Goal: Navigation & Orientation: Understand site structure

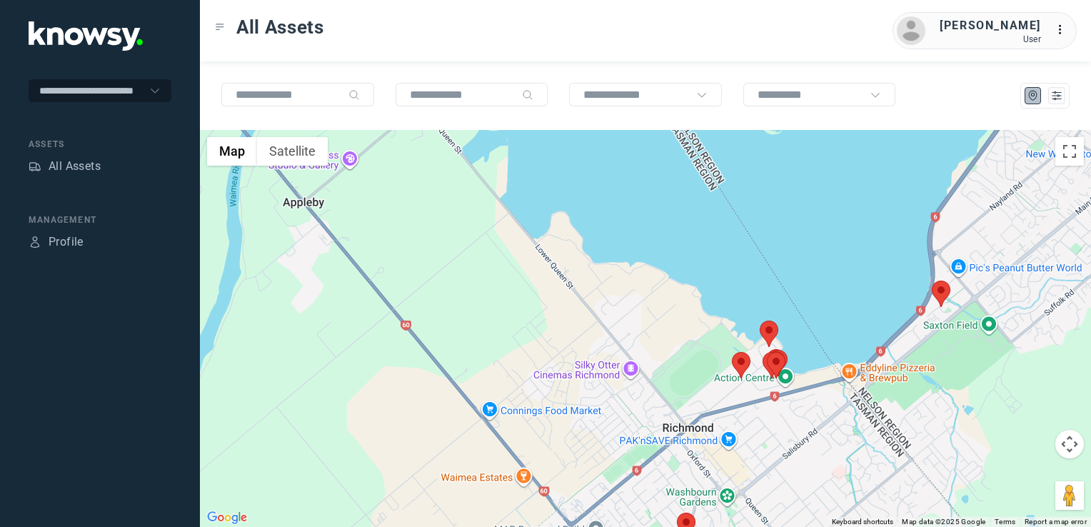
drag, startPoint x: 619, startPoint y: 414, endPoint x: 611, endPoint y: 392, distance: 23.1
click at [611, 392] on div at bounding box center [645, 328] width 891 height 397
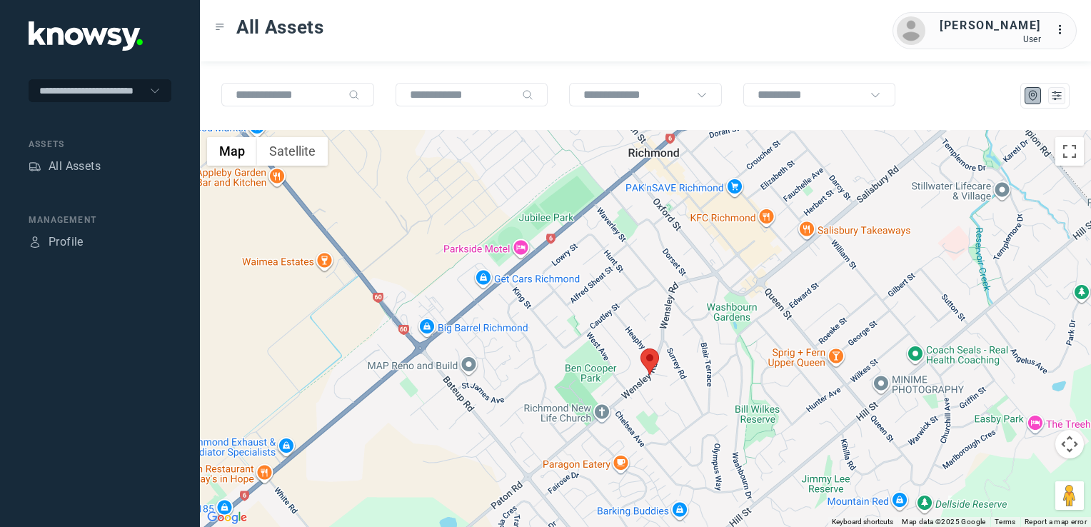
click at [650, 362] on img at bounding box center [650, 362] width 19 height 26
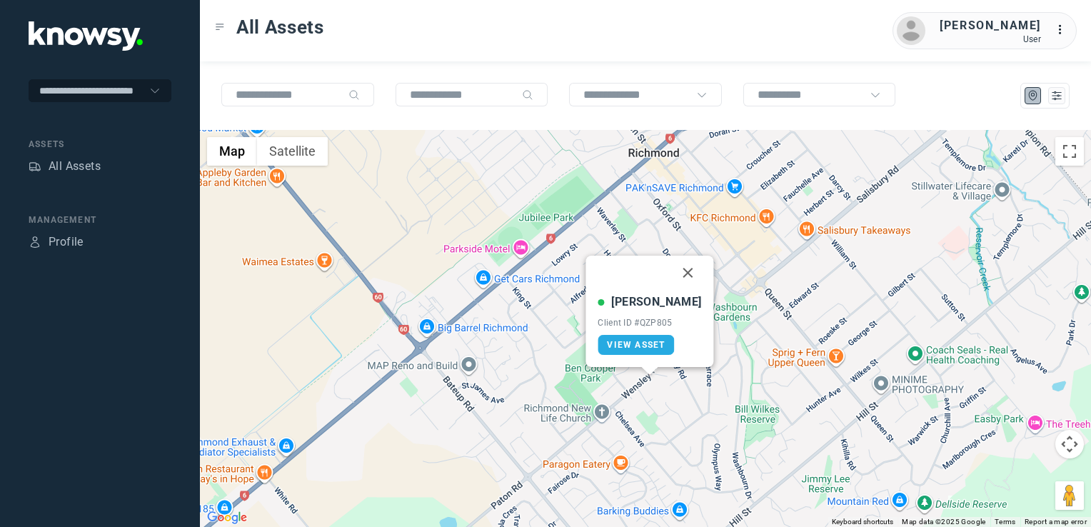
click at [673, 276] on button "Close" at bounding box center [688, 273] width 34 height 34
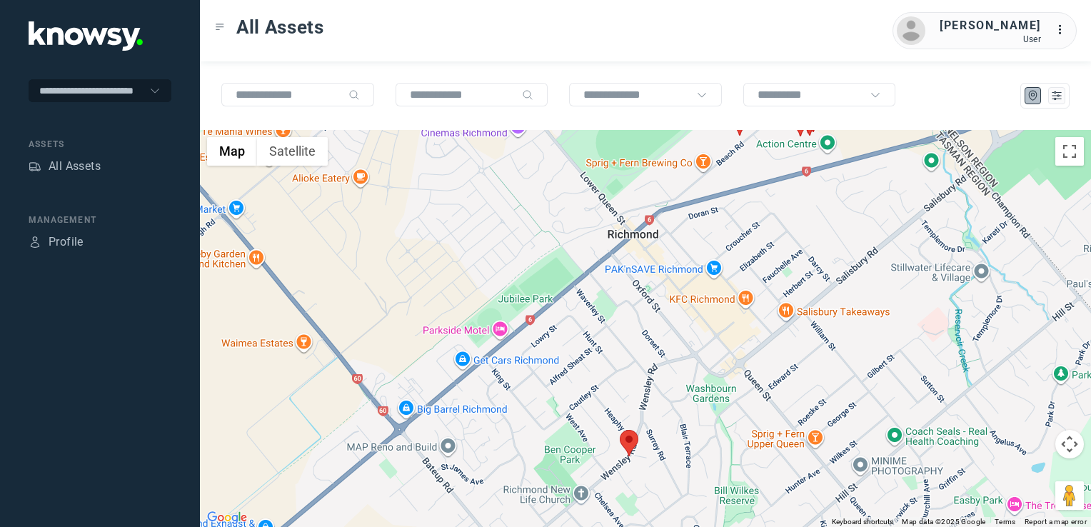
drag, startPoint x: 706, startPoint y: 253, endPoint x: 676, endPoint y: 423, distance: 172.6
click at [676, 427] on div "To navigate, press the arrow keys." at bounding box center [645, 328] width 891 height 397
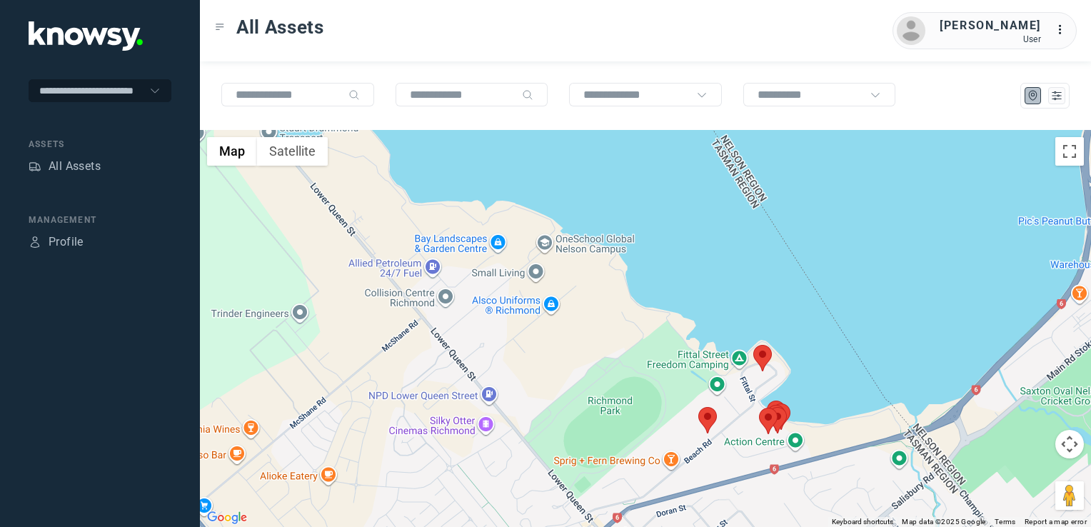
click at [714, 418] on img at bounding box center [707, 420] width 19 height 26
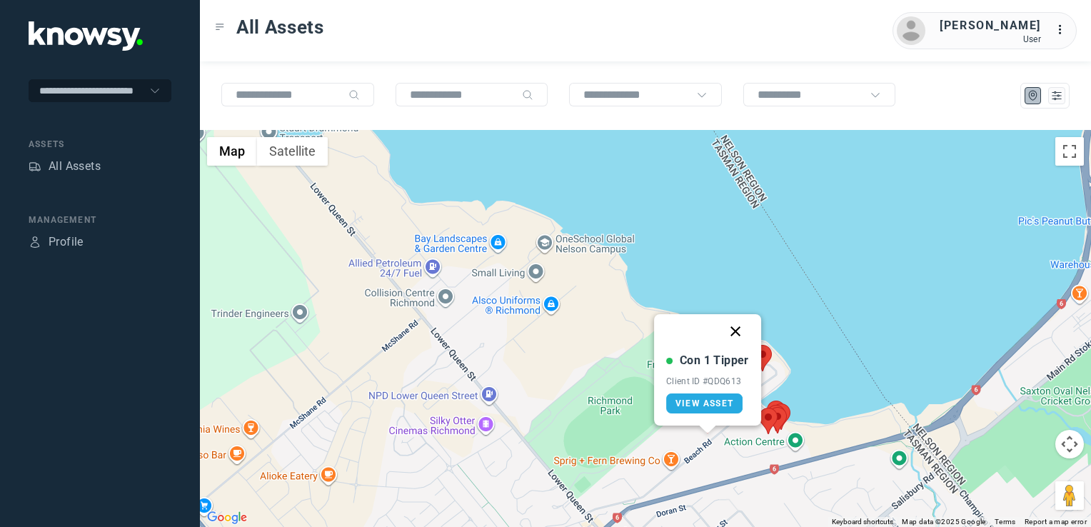
click at [737, 333] on button "Close" at bounding box center [735, 331] width 34 height 34
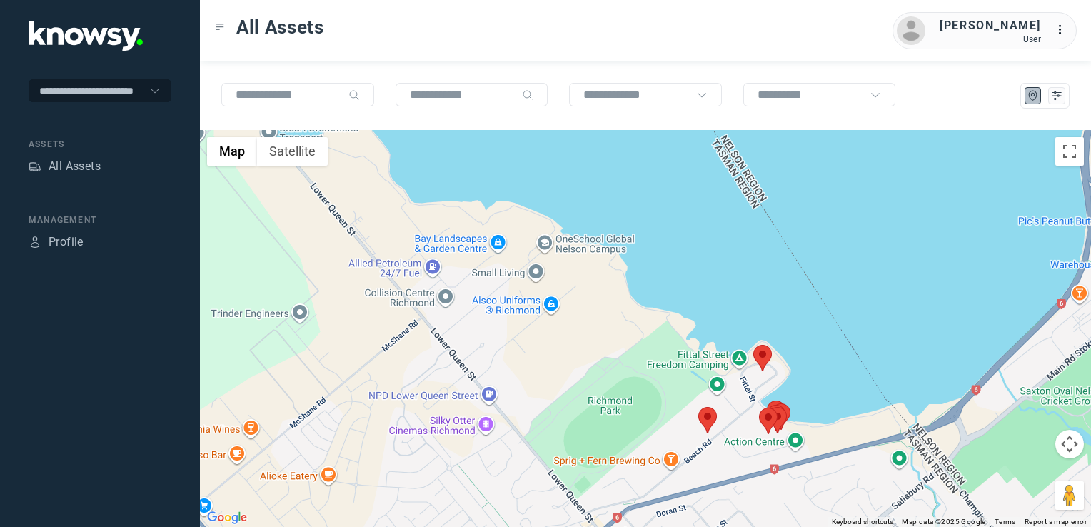
click at [765, 357] on img at bounding box center [762, 358] width 19 height 26
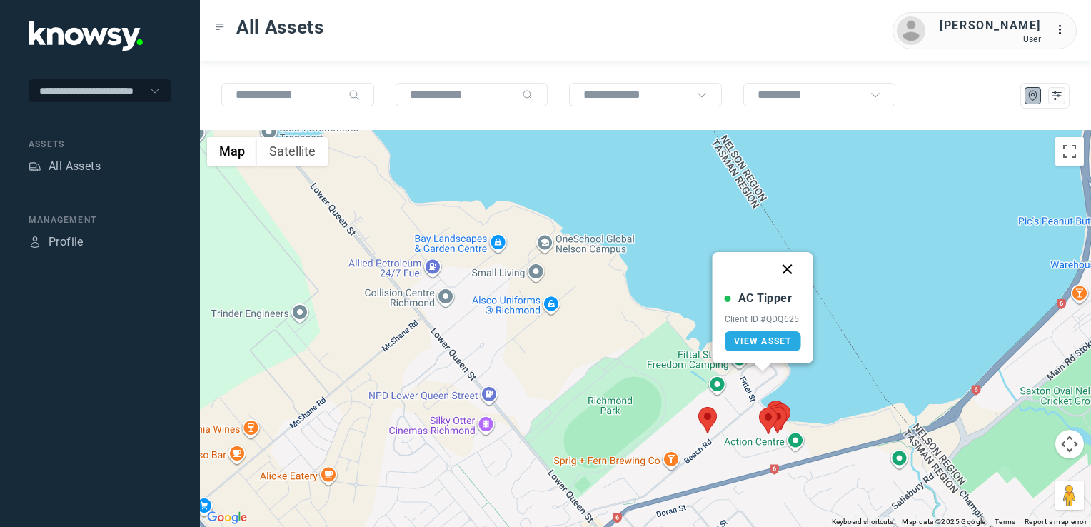
click at [788, 269] on button "Close" at bounding box center [788, 269] width 34 height 34
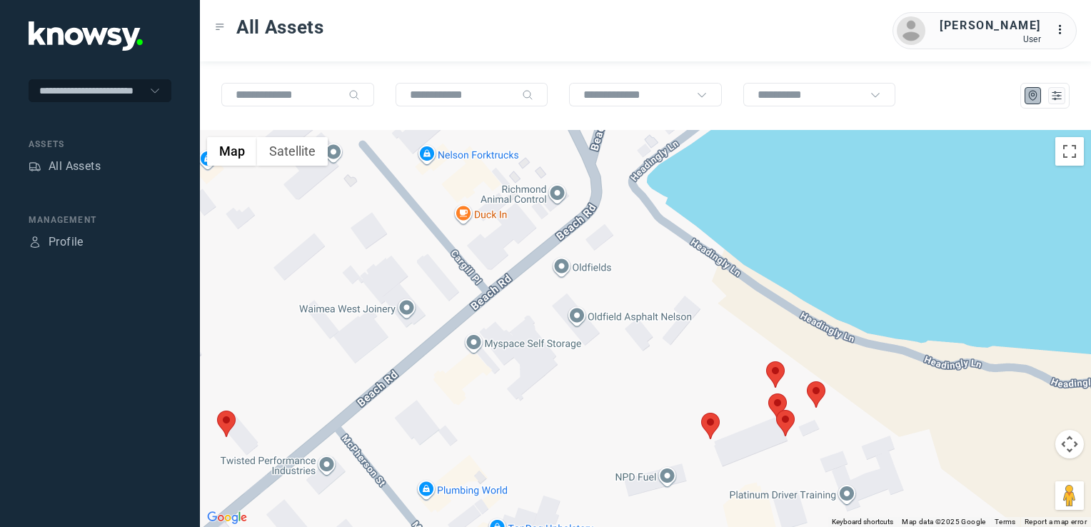
click at [713, 431] on img at bounding box center [710, 426] width 19 height 26
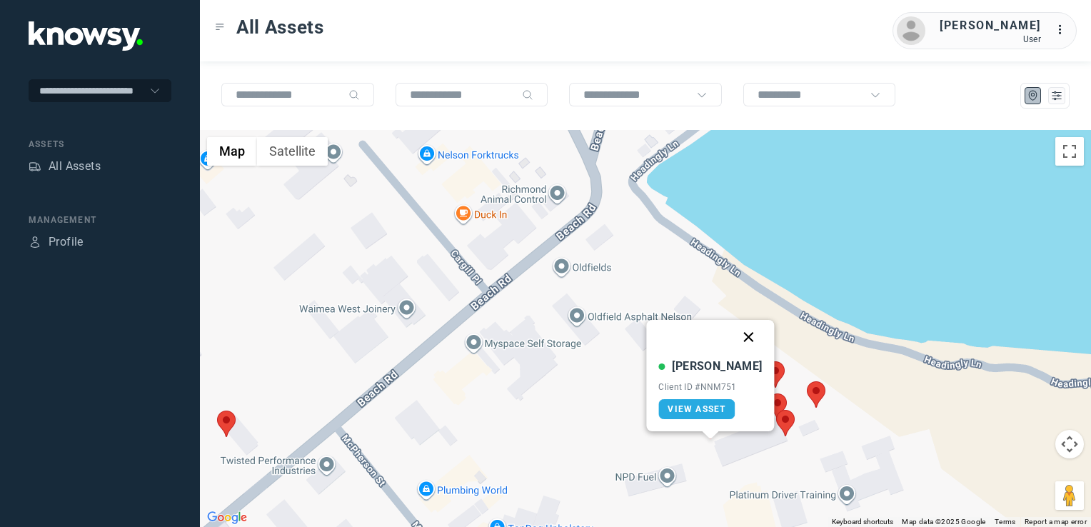
click at [734, 340] on button "Close" at bounding box center [749, 337] width 34 height 34
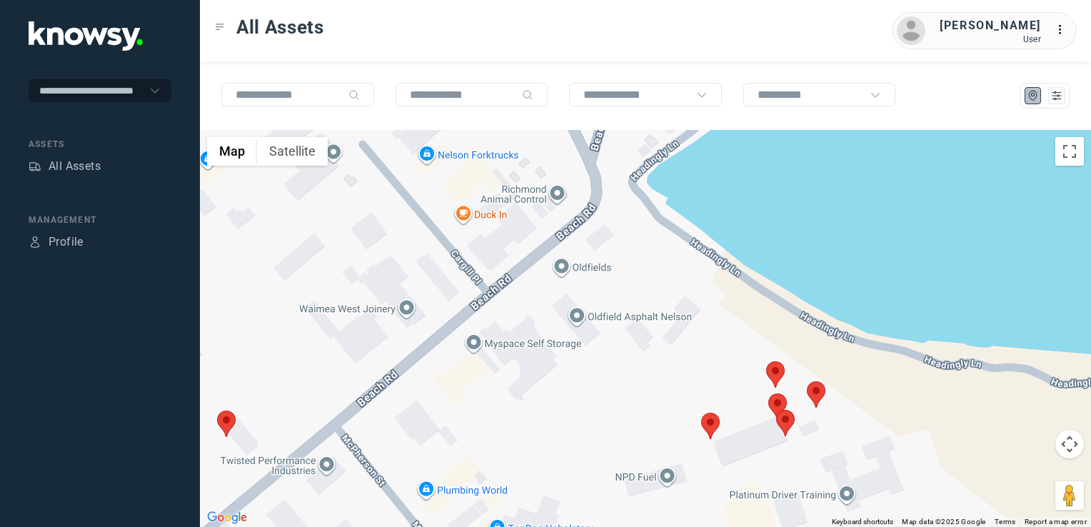
click at [775, 373] on img at bounding box center [775, 374] width 19 height 26
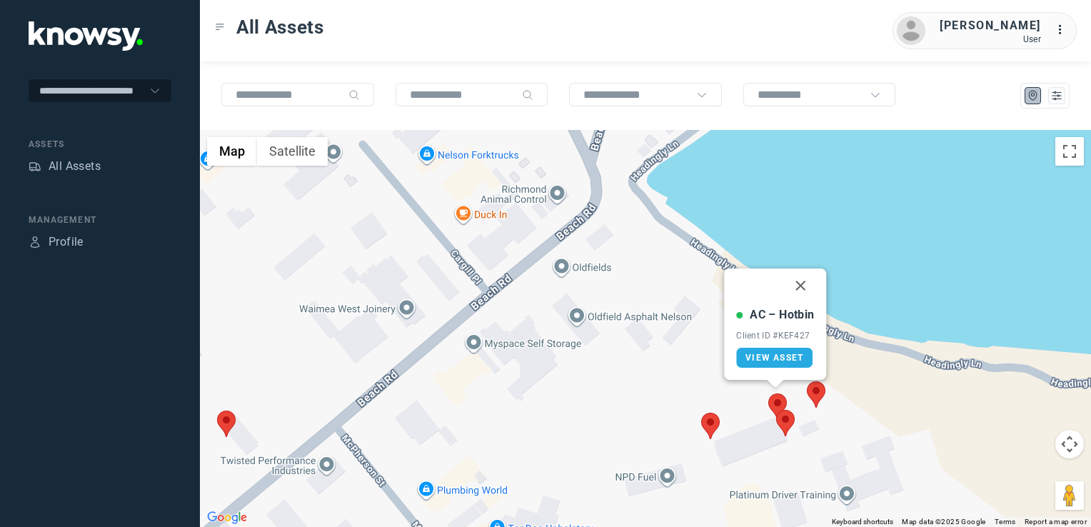
click at [774, 401] on img at bounding box center [777, 407] width 19 height 26
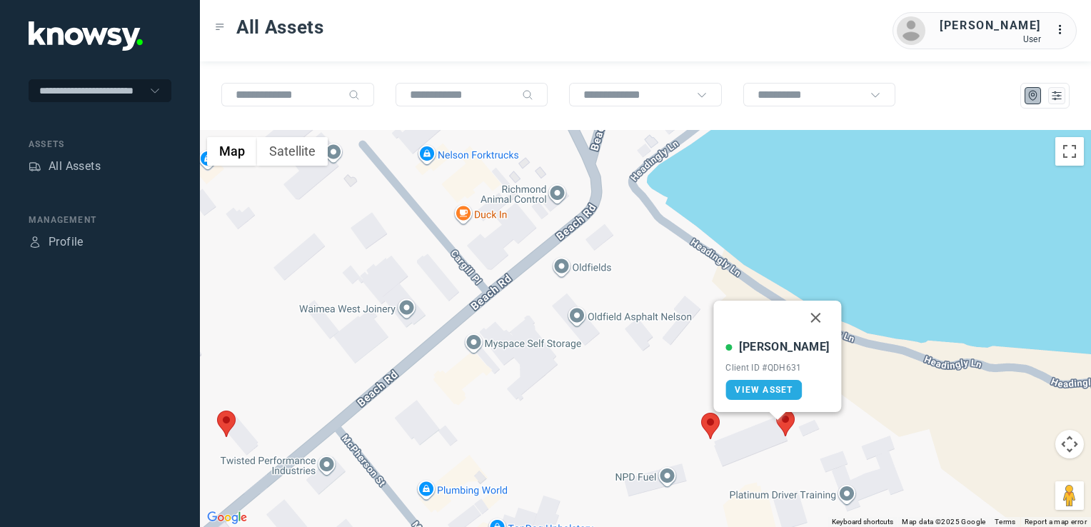
click at [786, 429] on img at bounding box center [785, 423] width 19 height 26
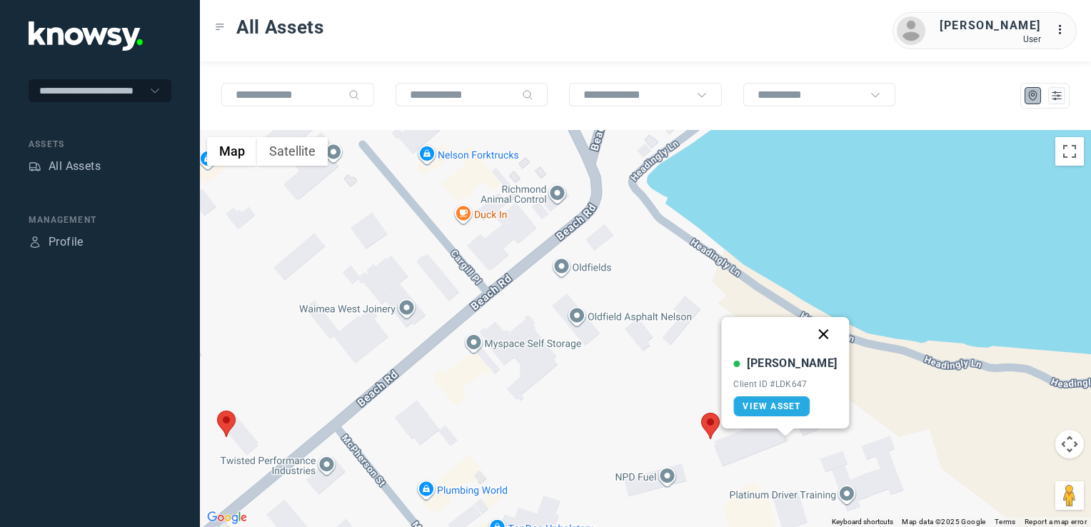
click at [807, 331] on button "Close" at bounding box center [824, 334] width 34 height 34
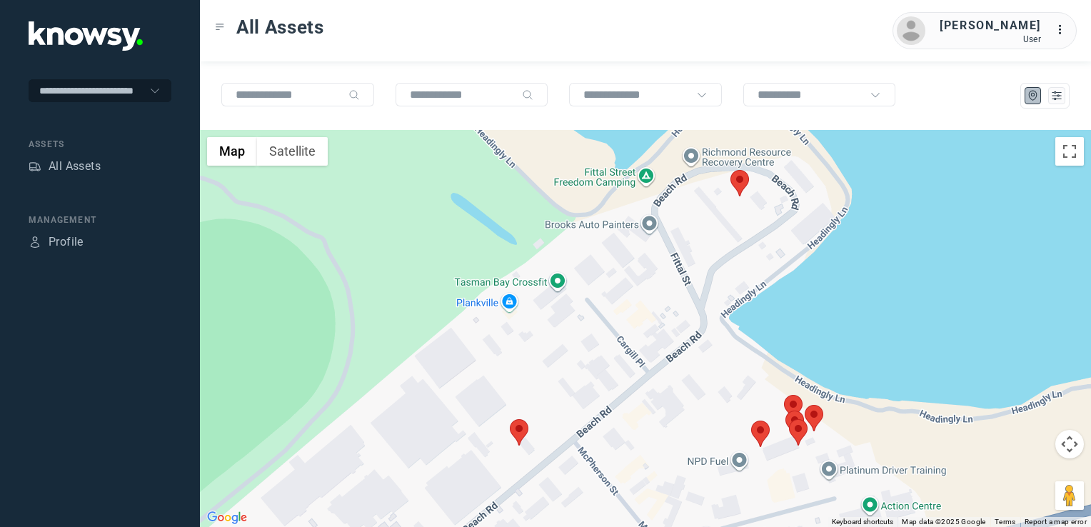
click at [816, 424] on img at bounding box center [814, 418] width 19 height 26
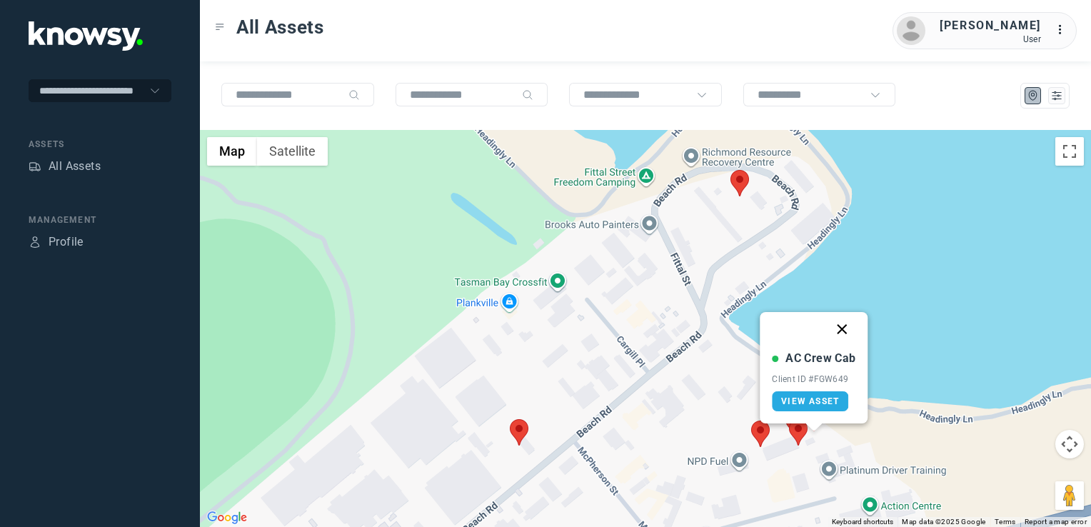
click at [843, 327] on button "Close" at bounding box center [843, 329] width 34 height 34
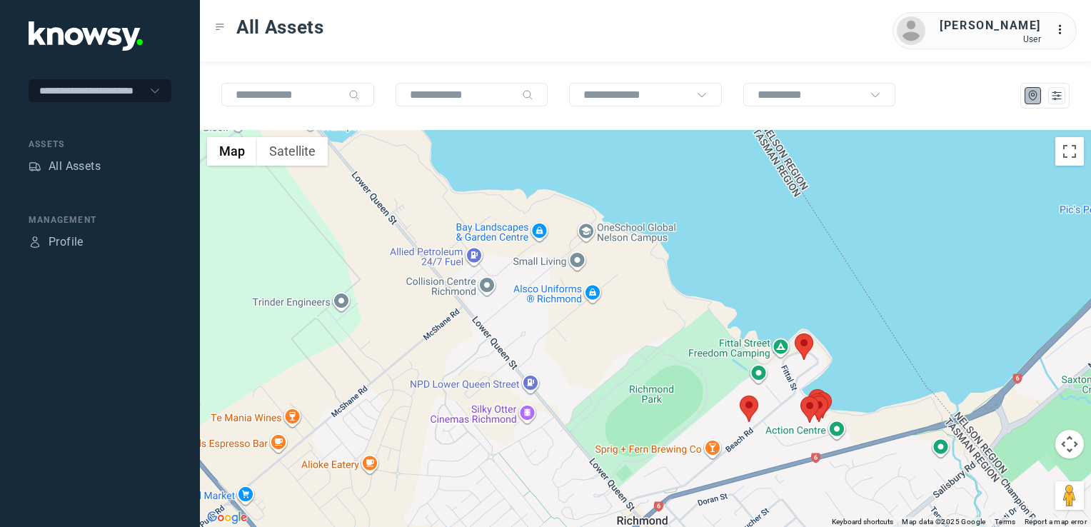
drag, startPoint x: 777, startPoint y: 399, endPoint x: 721, endPoint y: 316, distance: 99.8
click at [730, 338] on div "To navigate, press the arrow keys." at bounding box center [645, 328] width 891 height 397
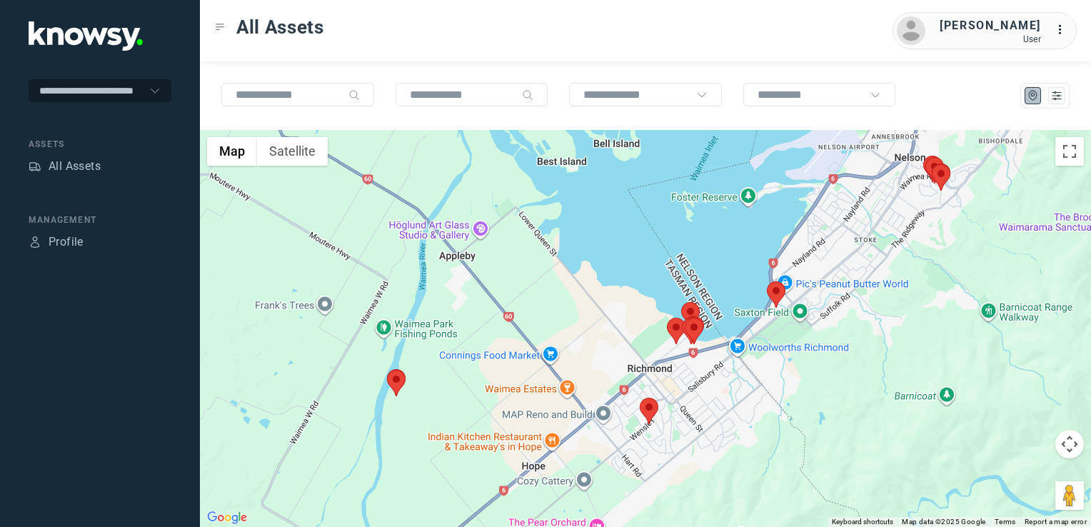
click at [778, 292] on img at bounding box center [776, 294] width 19 height 26
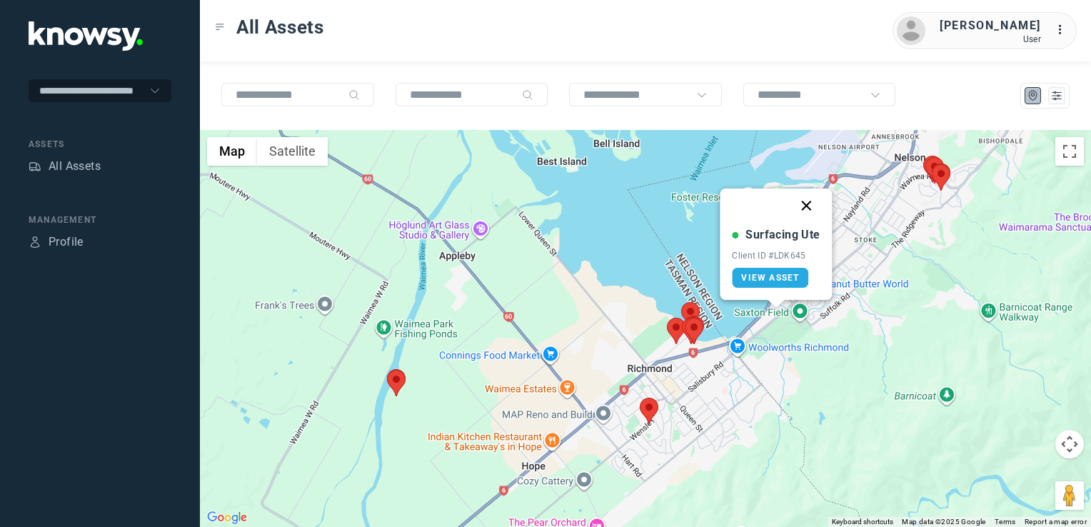
drag, startPoint x: 806, startPoint y: 201, endPoint x: 843, endPoint y: 249, distance: 60.6
click at [807, 203] on button "Close" at bounding box center [807, 206] width 34 height 34
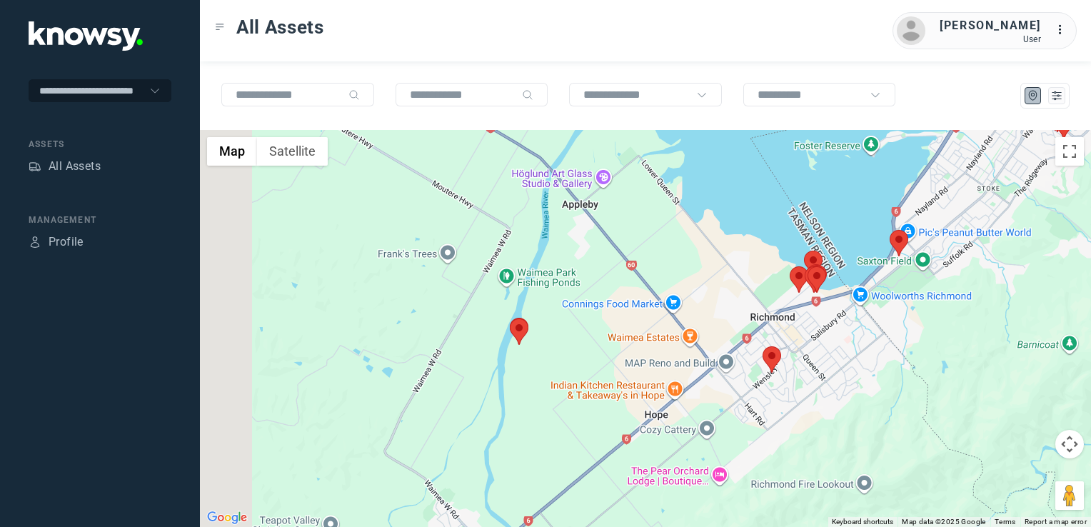
drag, startPoint x: 769, startPoint y: 428, endPoint x: 894, endPoint y: 373, distance: 136.6
click at [894, 373] on div at bounding box center [645, 328] width 891 height 397
